Goal: Navigation & Orientation: Find specific page/section

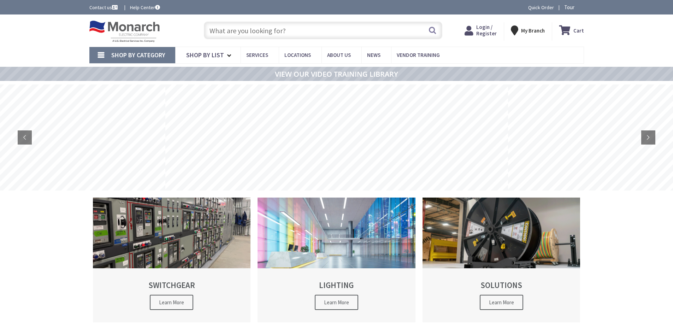
click at [527, 31] on strong "My Branch" at bounding box center [533, 30] width 24 height 7
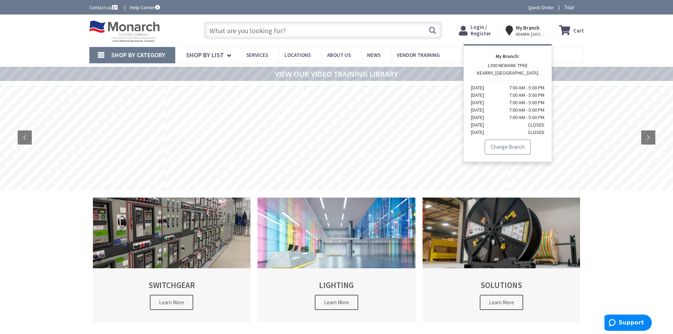
click at [503, 152] on link "Change Branch" at bounding box center [508, 147] width 46 height 15
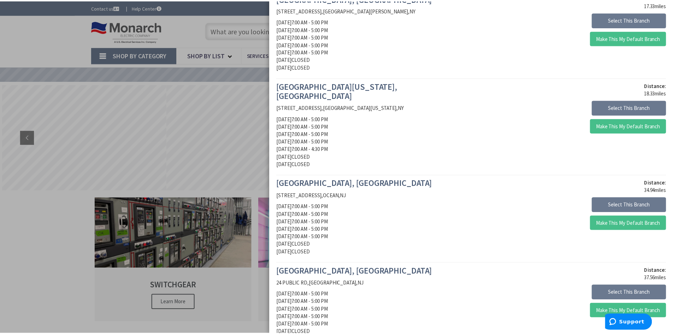
scroll to position [257, 0]
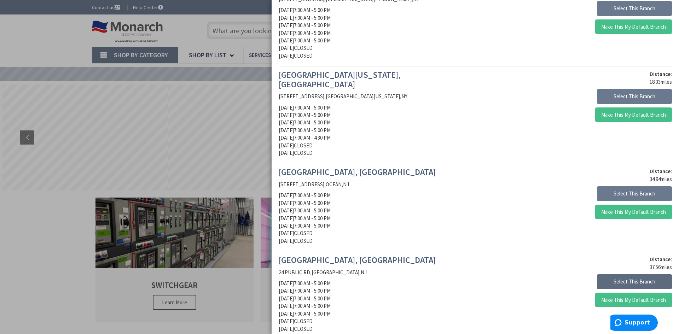
click at [640, 274] on button "Select This Branch" at bounding box center [634, 281] width 75 height 15
